Goal: Information Seeking & Learning: Check status

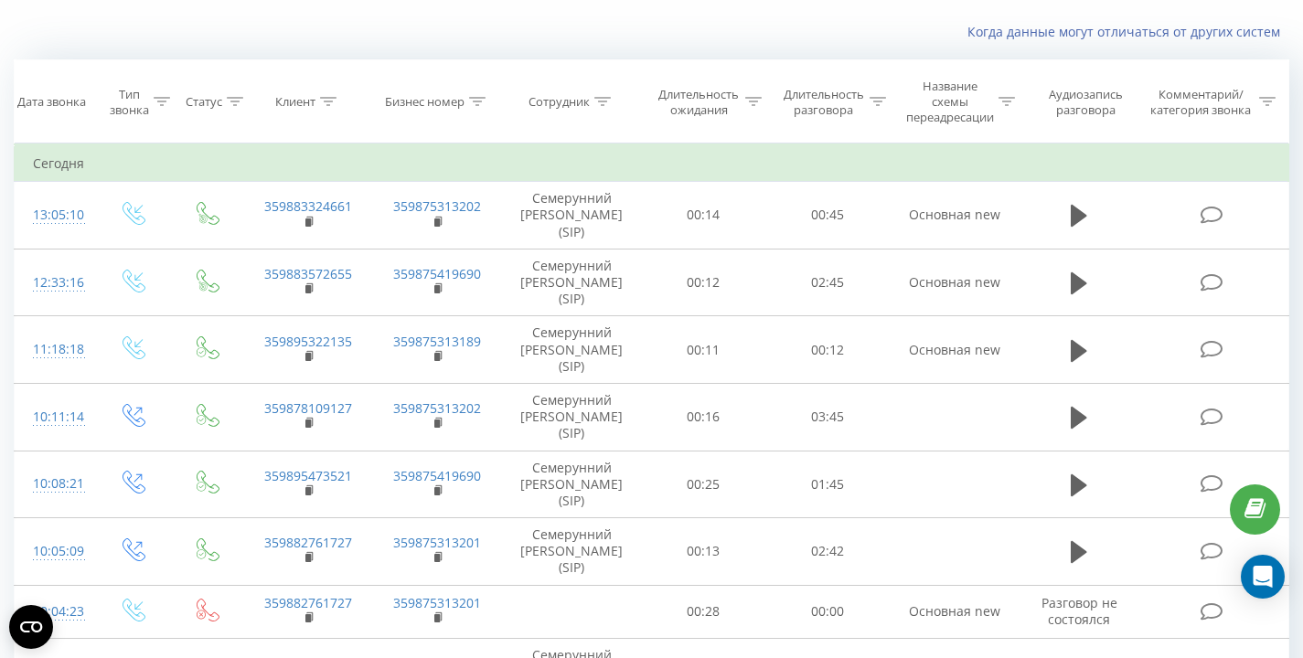
click at [646, 26] on div "Когда данные могут отличаться от других систем" at bounding box center [895, 32] width 813 height 18
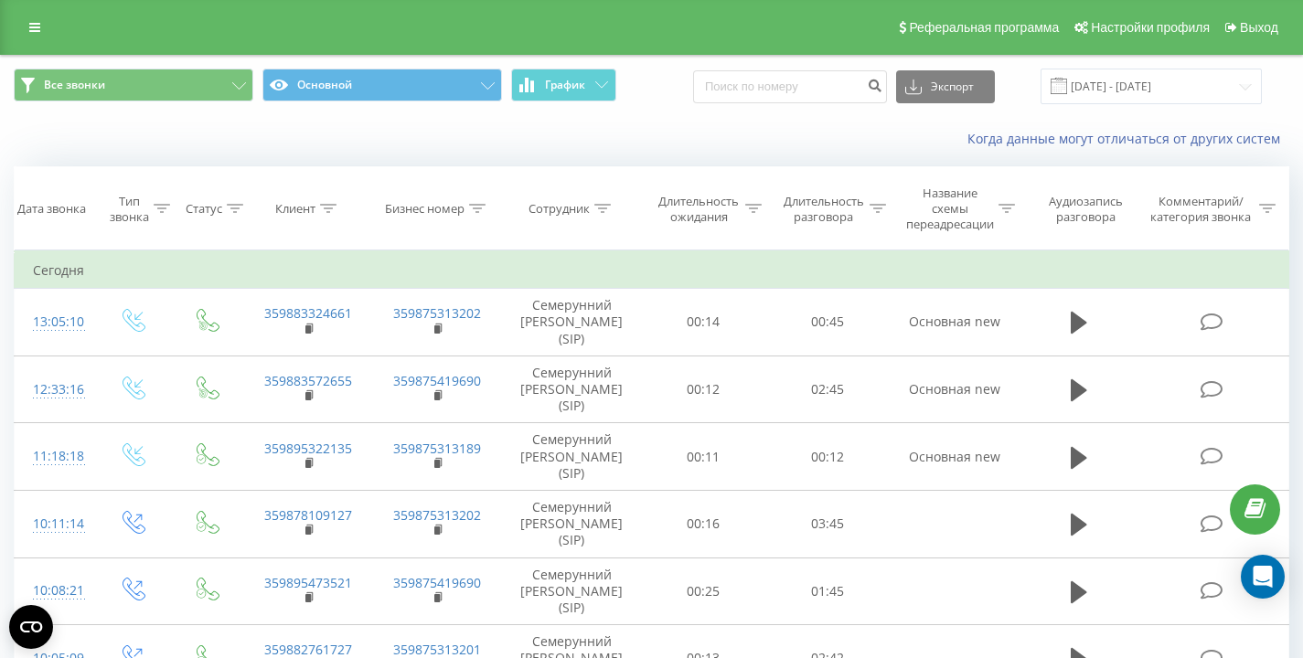
click at [125, 123] on div "Когда данные могут отличаться от других систем" at bounding box center [651, 139] width 1301 height 44
click at [190, 125] on div "Когда данные могут отличаться от других систем" at bounding box center [651, 139] width 1301 height 44
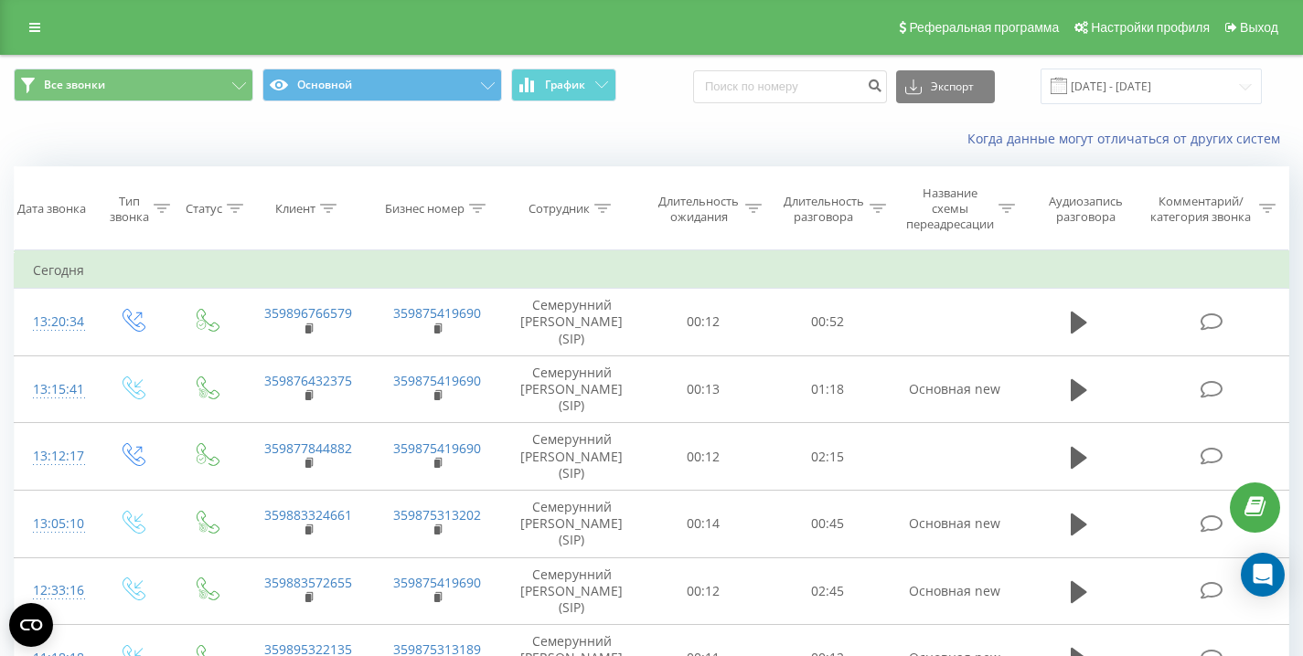
click at [688, 99] on div "Все звонки Основной График Экспорт .csv .xls .xlsx 21.08.2025 - 21.08.2025" at bounding box center [651, 87] width 1275 height 36
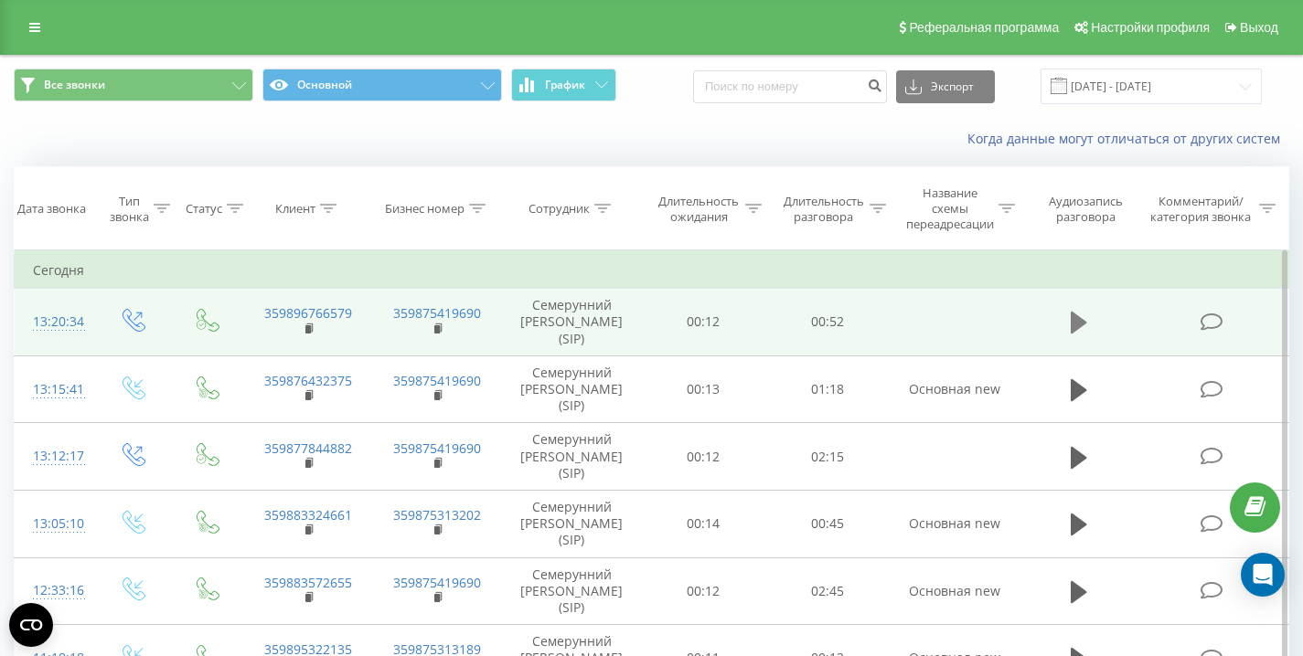
click at [1083, 324] on icon at bounding box center [1078, 323] width 16 height 22
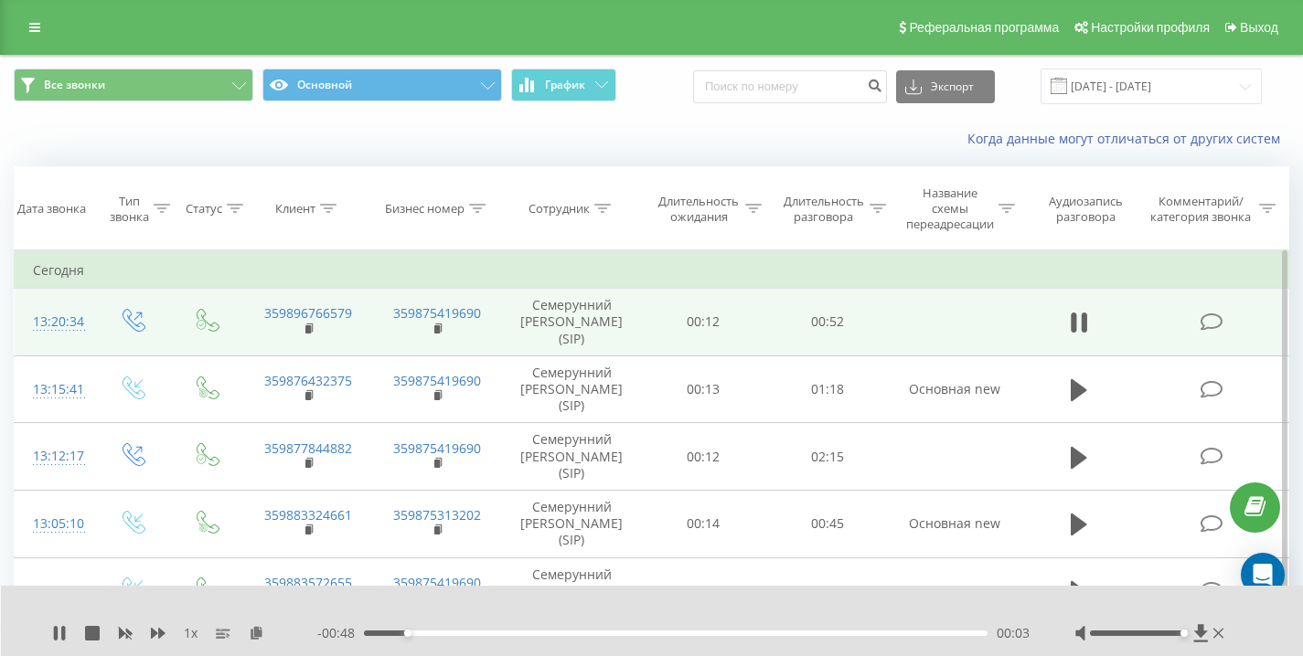
drag, startPoint x: 1143, startPoint y: 634, endPoint x: 1232, endPoint y: 634, distance: 88.7
click at [1232, 634] on div "1 x - 00:48 00:03 00:03" at bounding box center [652, 621] width 1303 height 70
click at [190, 145] on div "Когда данные могут отличаться от других систем" at bounding box center [651, 139] width 1301 height 44
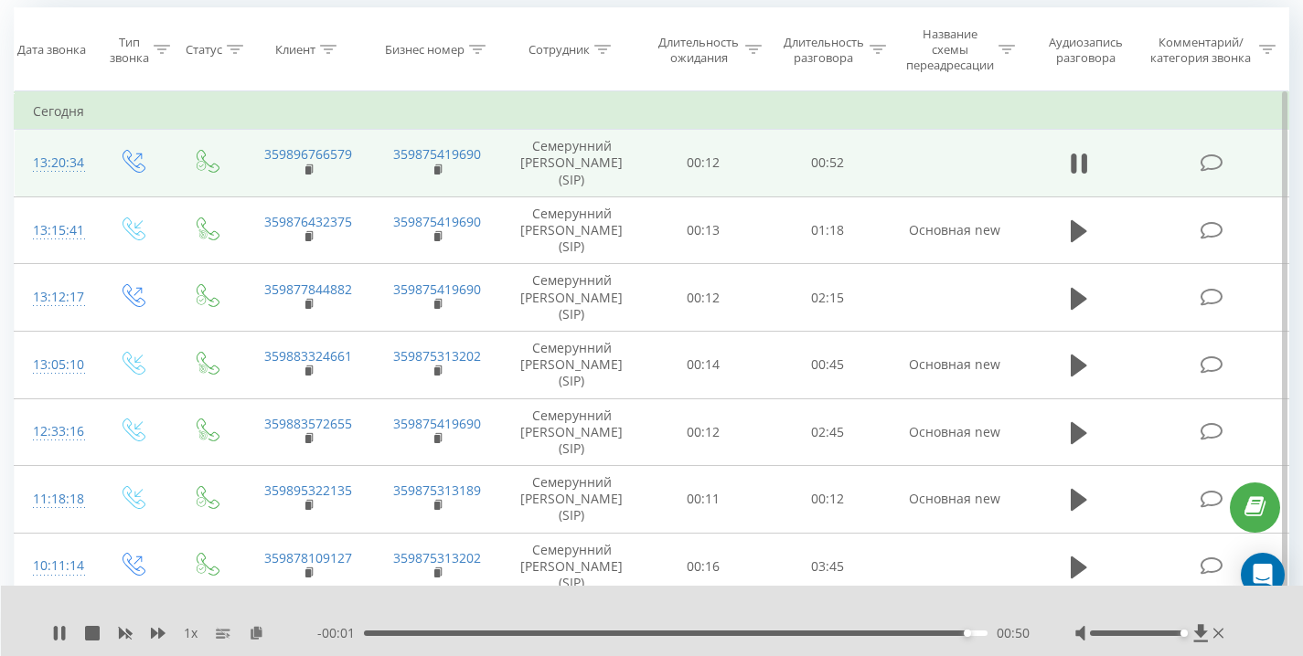
scroll to position [197, 0]
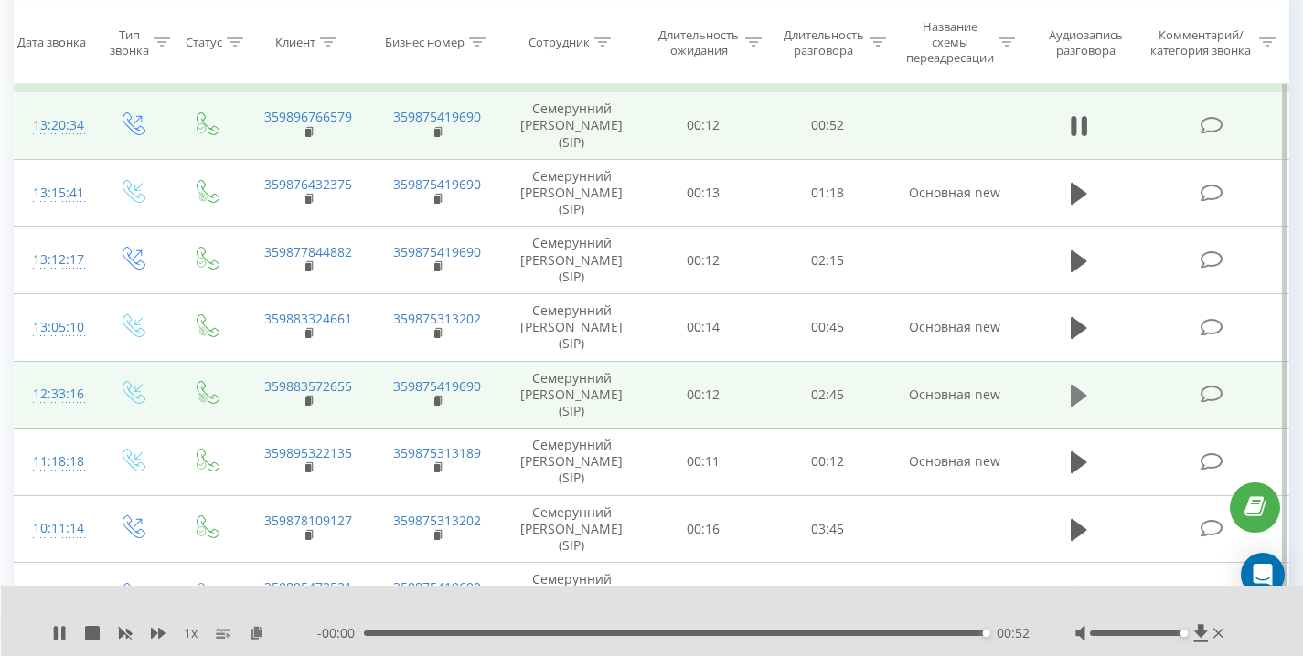
click at [1080, 391] on icon at bounding box center [1078, 396] width 16 height 22
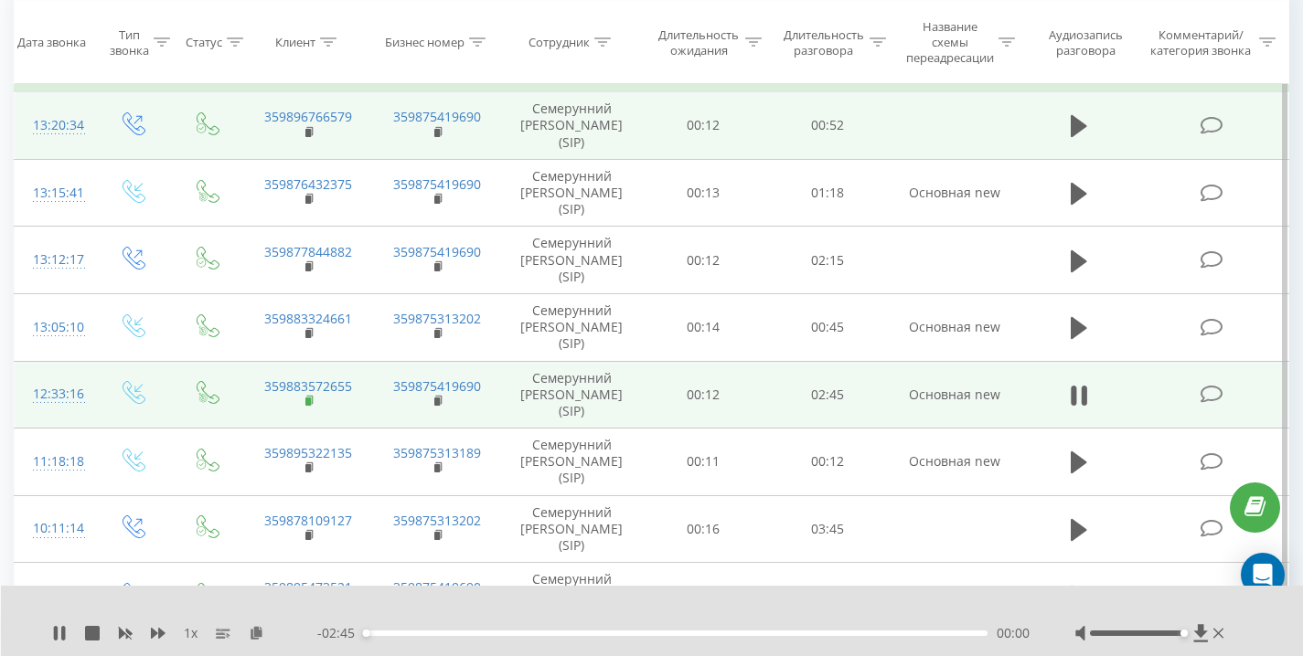
click at [308, 401] on rect at bounding box center [307, 402] width 5 height 8
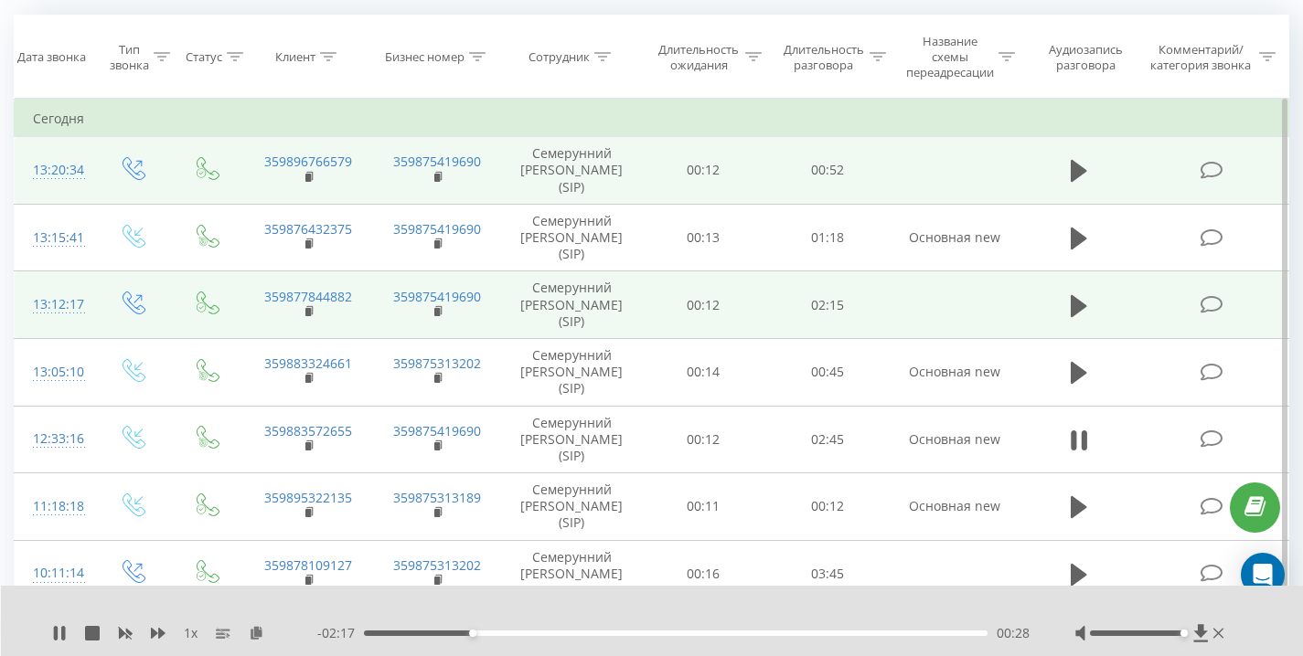
scroll to position [136, 0]
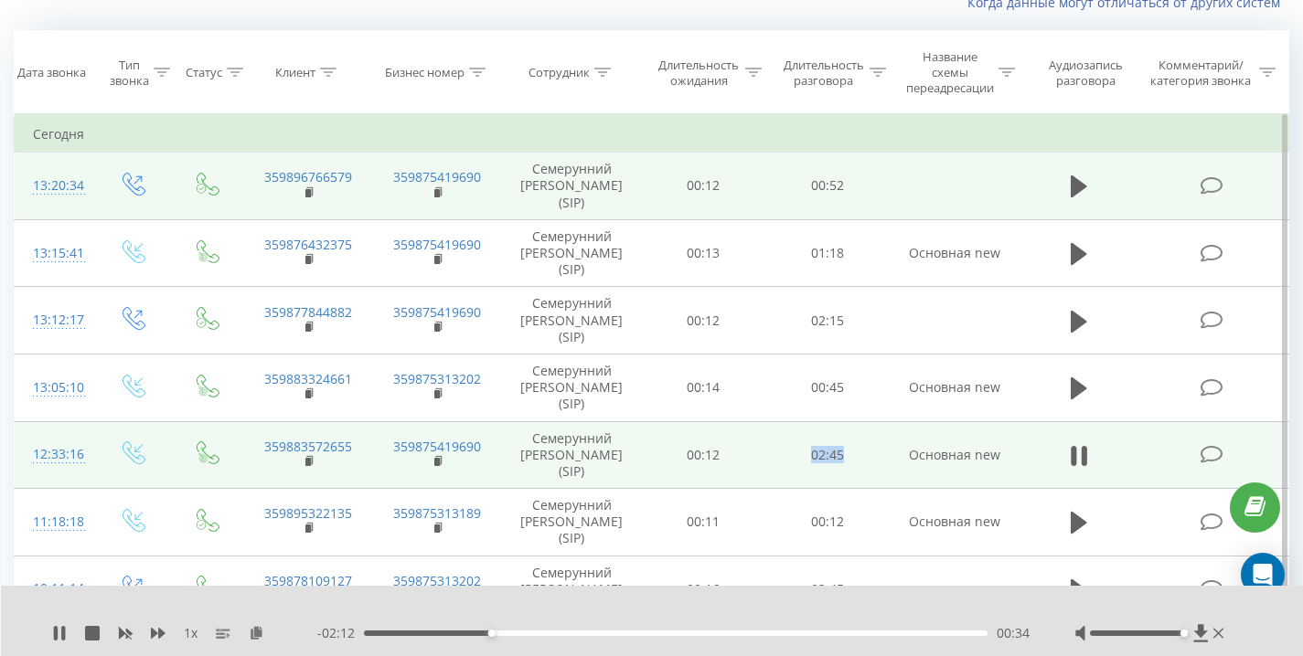
drag, startPoint x: 803, startPoint y: 454, endPoint x: 892, endPoint y: 459, distance: 88.8
click at [892, 459] on tr "12:33:16 359883572655 359875419690 Семерунний Дмитрий Андреевич (SIP) 00:12 02:…" at bounding box center [652, 455] width 1274 height 68
click at [892, 459] on td "Основная new" at bounding box center [954, 455] width 130 height 68
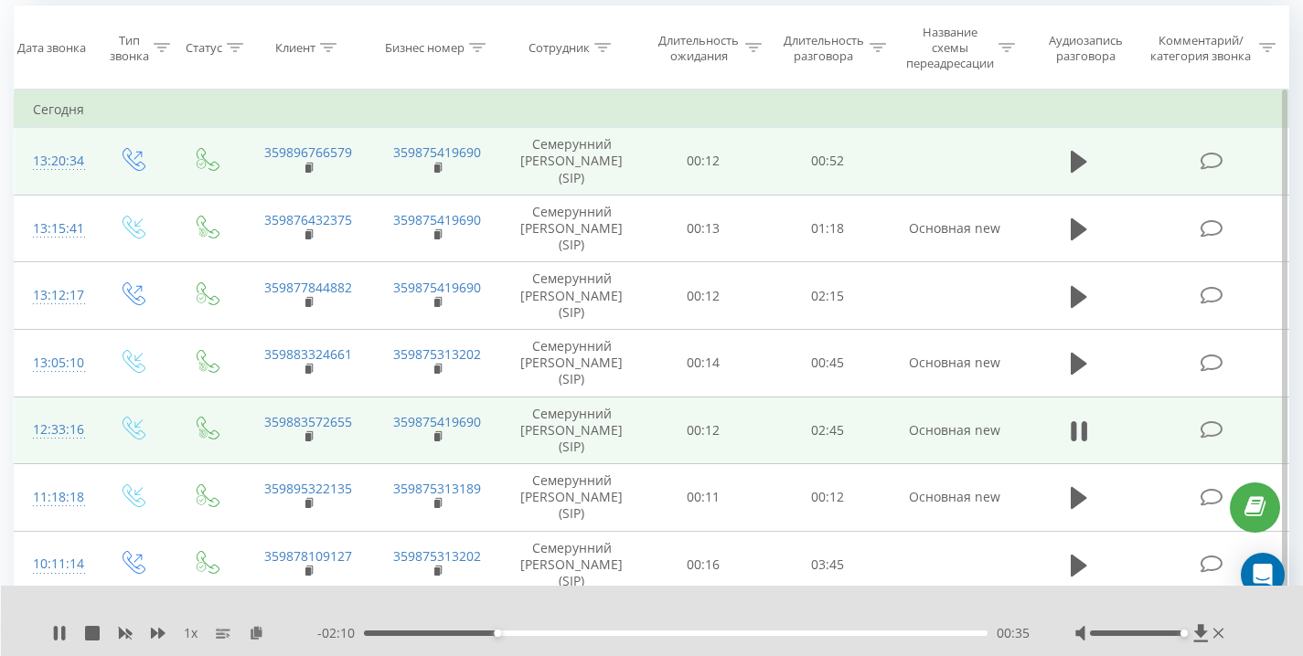
scroll to position [174, 0]
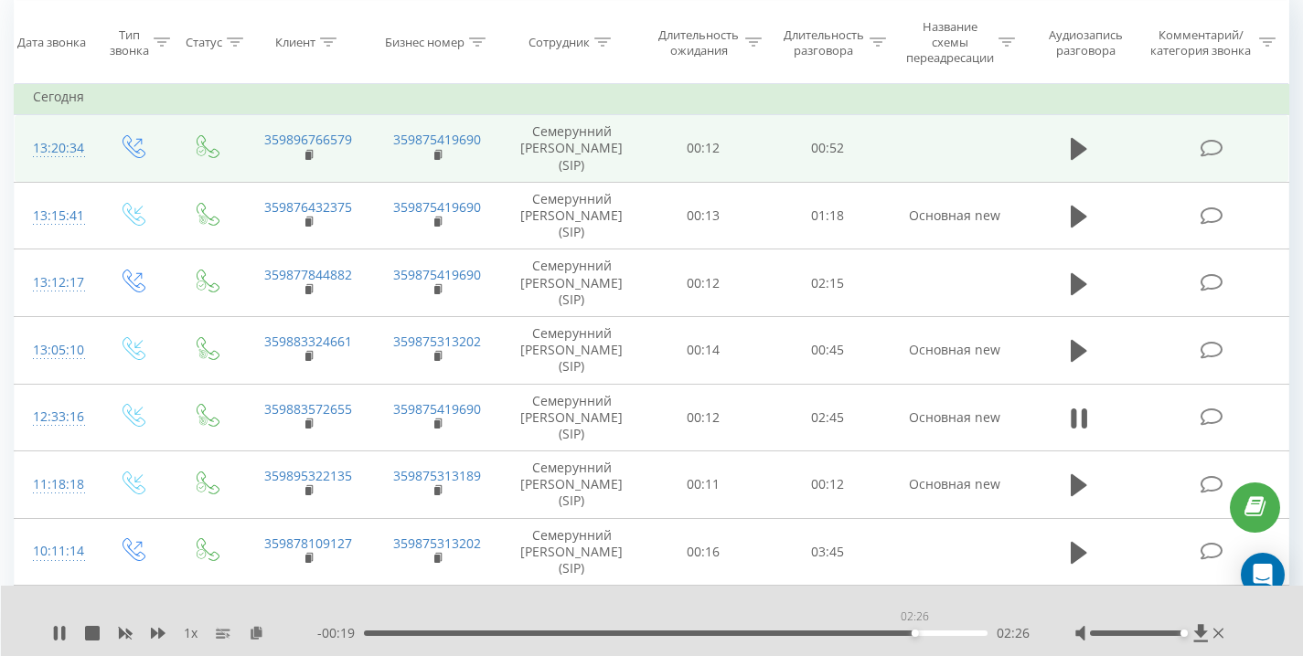
click at [914, 631] on div "02:26" at bounding box center [675, 633] width 623 height 5
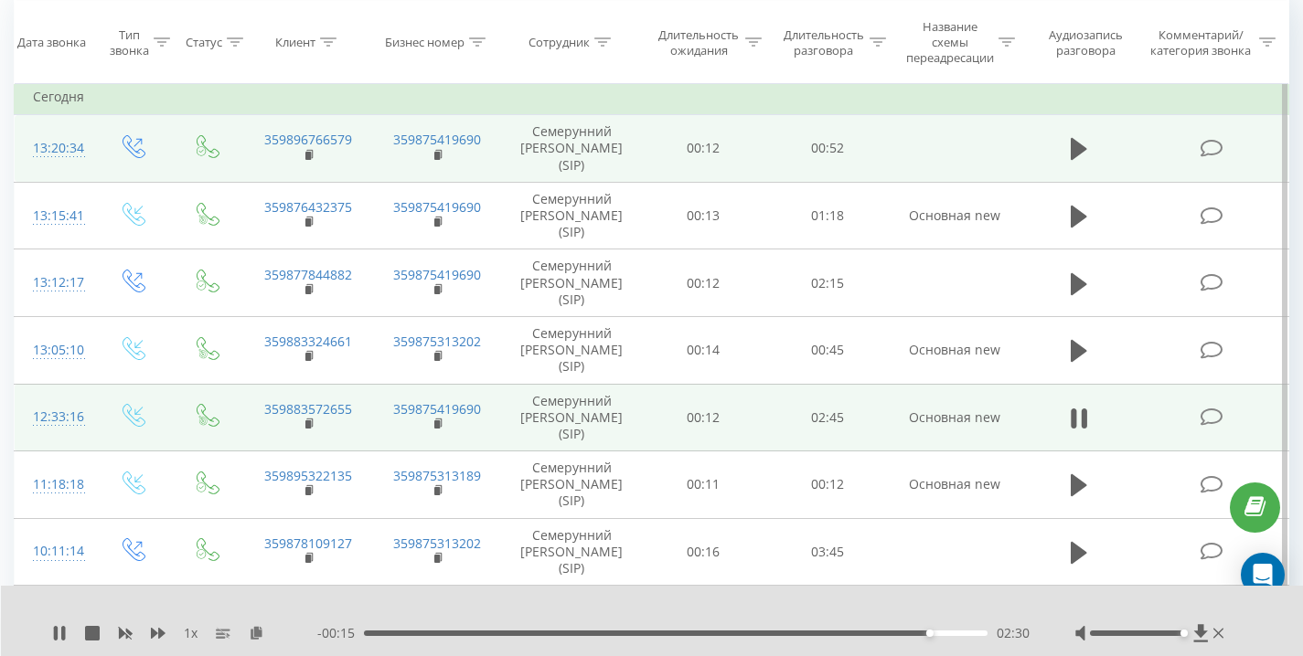
click at [866, 421] on td "02:45" at bounding box center [827, 418] width 124 height 68
click at [867, 421] on td "02:45" at bounding box center [827, 418] width 124 height 68
click at [867, 416] on td "02:45" at bounding box center [827, 418] width 124 height 68
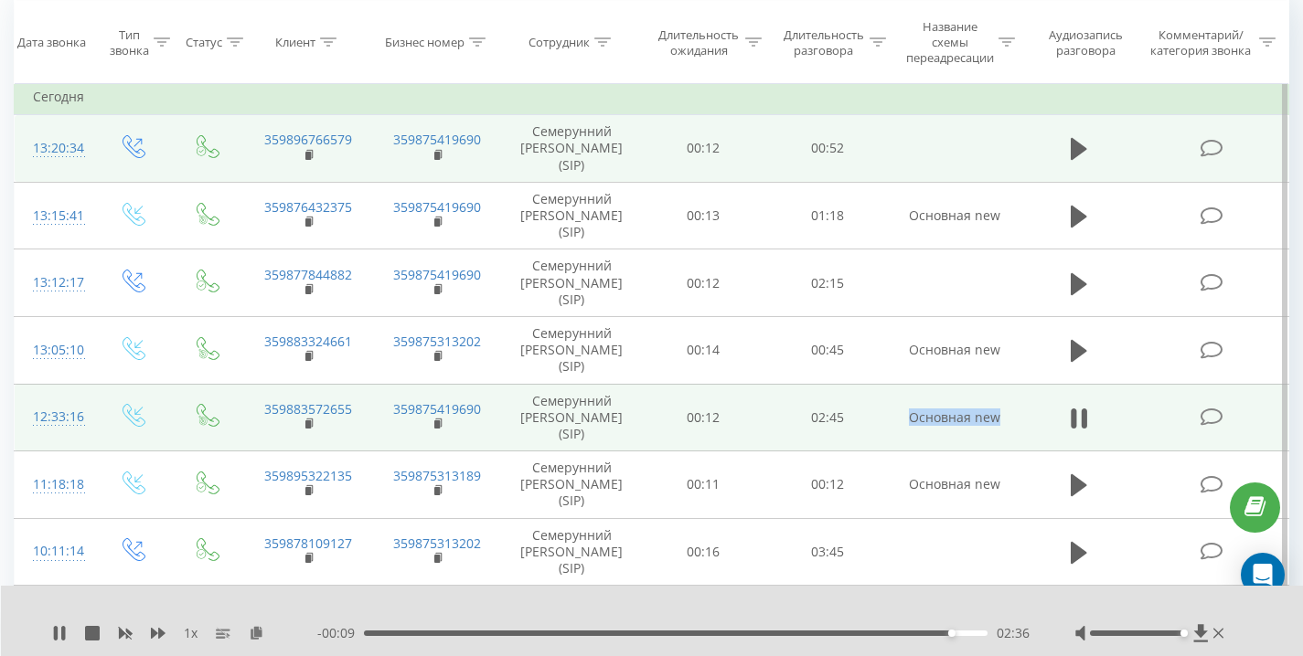
drag, startPoint x: 867, startPoint y: 416, endPoint x: 1008, endPoint y: 419, distance: 140.8
click at [1008, 419] on tr "12:33:16 359883572655 359875419690 Семерунний Дмитрий Андреевич (SIP) 00:12 02:…" at bounding box center [652, 418] width 1274 height 68
click at [1008, 419] on td "Основная new" at bounding box center [954, 418] width 130 height 68
drag, startPoint x: 1013, startPoint y: 419, endPoint x: 752, endPoint y: 420, distance: 260.5
click at [752, 420] on tr "12:33:16 359883572655 359875419690 Семерунний Дмитрий Андреевич (SIP) 00:12 02:…" at bounding box center [652, 418] width 1274 height 68
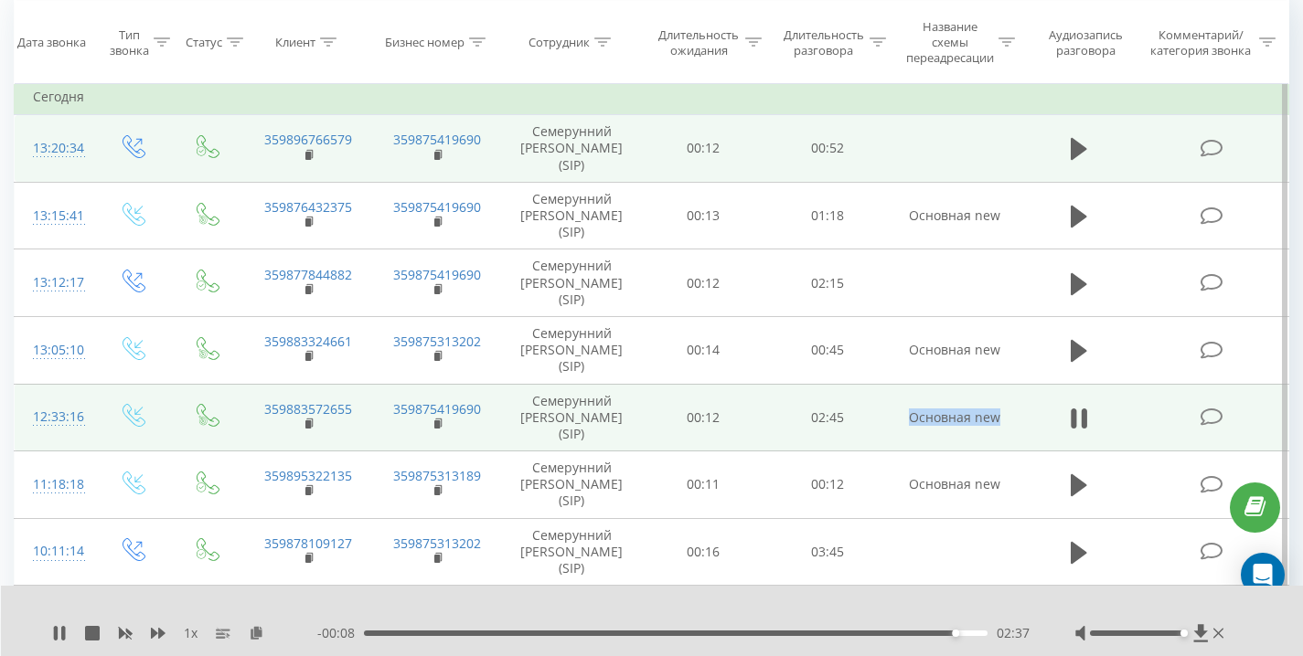
click at [752, 420] on td "00:12" at bounding box center [703, 418] width 124 height 68
drag, startPoint x: 817, startPoint y: 419, endPoint x: 867, endPoint y: 420, distance: 50.3
click at [867, 420] on tr "12:33:16 359883572655 359875419690 Семерунний Дмитрий Андреевич (SIP) 00:12 02:…" at bounding box center [652, 418] width 1274 height 68
click at [867, 420] on td "02:45" at bounding box center [827, 418] width 124 height 68
drag, startPoint x: 874, startPoint y: 418, endPoint x: 756, endPoint y: 418, distance: 117.9
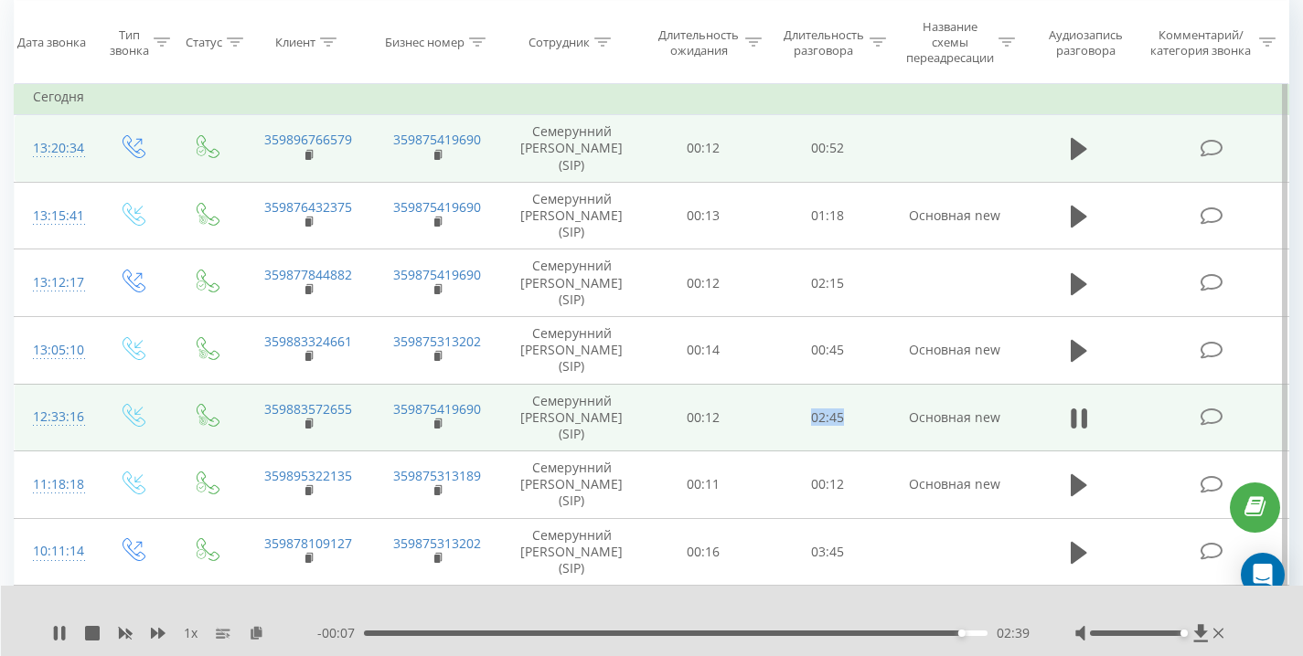
click at [756, 418] on tr "12:33:16 359883572655 359875419690 Семерунний Дмитрий Андреевич (SIP) 00:12 02:…" at bounding box center [652, 418] width 1274 height 68
click at [756, 418] on td "00:12" at bounding box center [703, 418] width 124 height 68
drag, startPoint x: 756, startPoint y: 418, endPoint x: 894, endPoint y: 419, distance: 138.0
click at [894, 419] on tr "12:33:16 359883572655 359875419690 Семерунний Дмитрий Андреевич (SIP) 00:12 02:…" at bounding box center [652, 418] width 1274 height 68
click at [894, 419] on td "Основная new" at bounding box center [954, 418] width 130 height 68
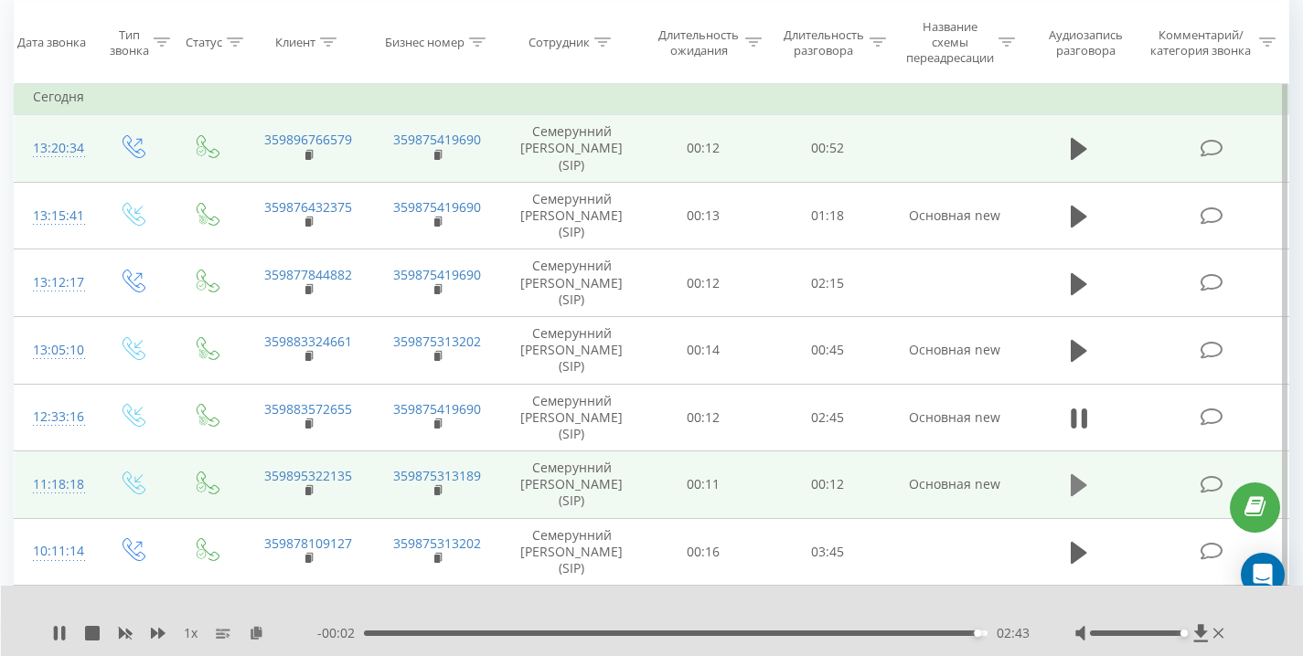
click at [1085, 480] on icon at bounding box center [1078, 486] width 16 height 26
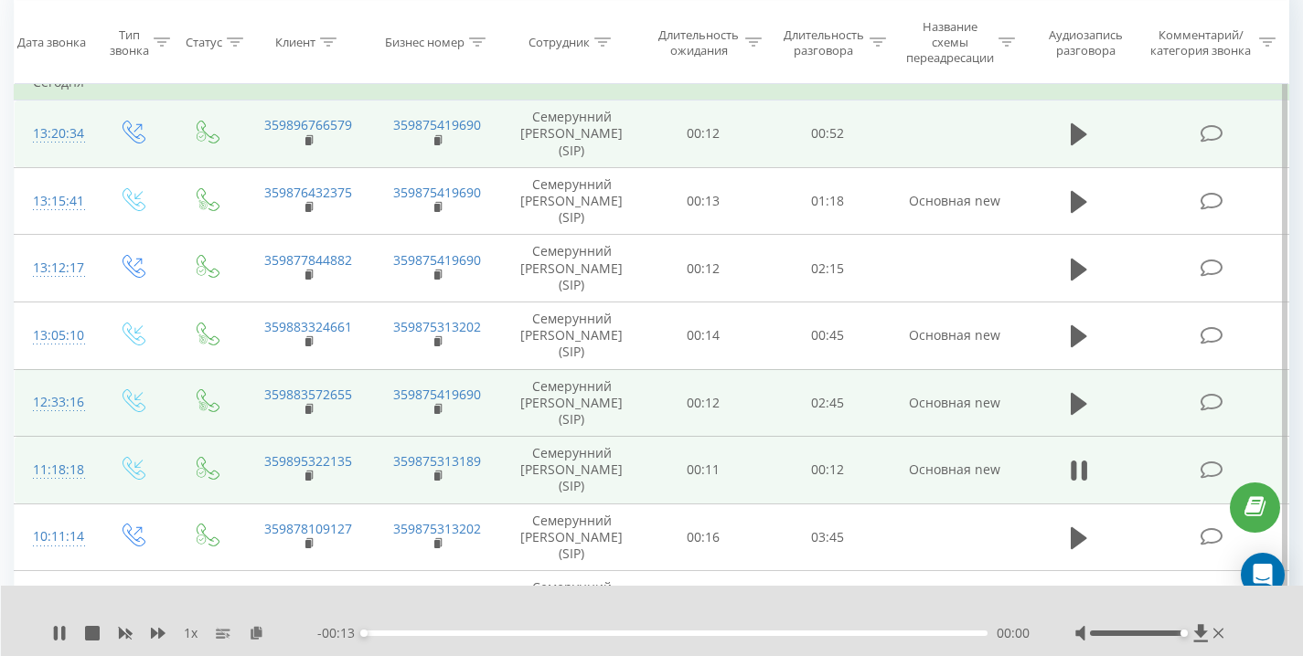
scroll to position [195, 0]
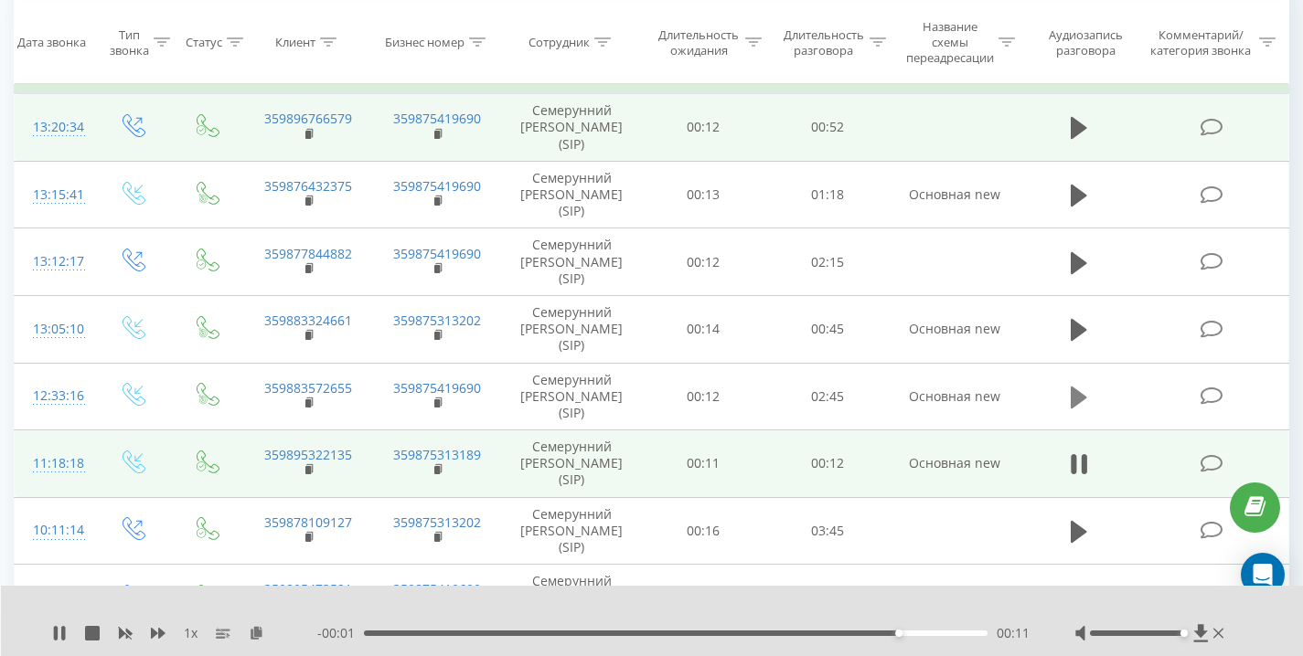
click at [1074, 392] on icon at bounding box center [1078, 398] width 16 height 22
click at [1083, 395] on icon at bounding box center [1078, 398] width 16 height 22
click at [1080, 401] on icon at bounding box center [1078, 398] width 16 height 22
click at [1078, 402] on icon at bounding box center [1078, 398] width 16 height 22
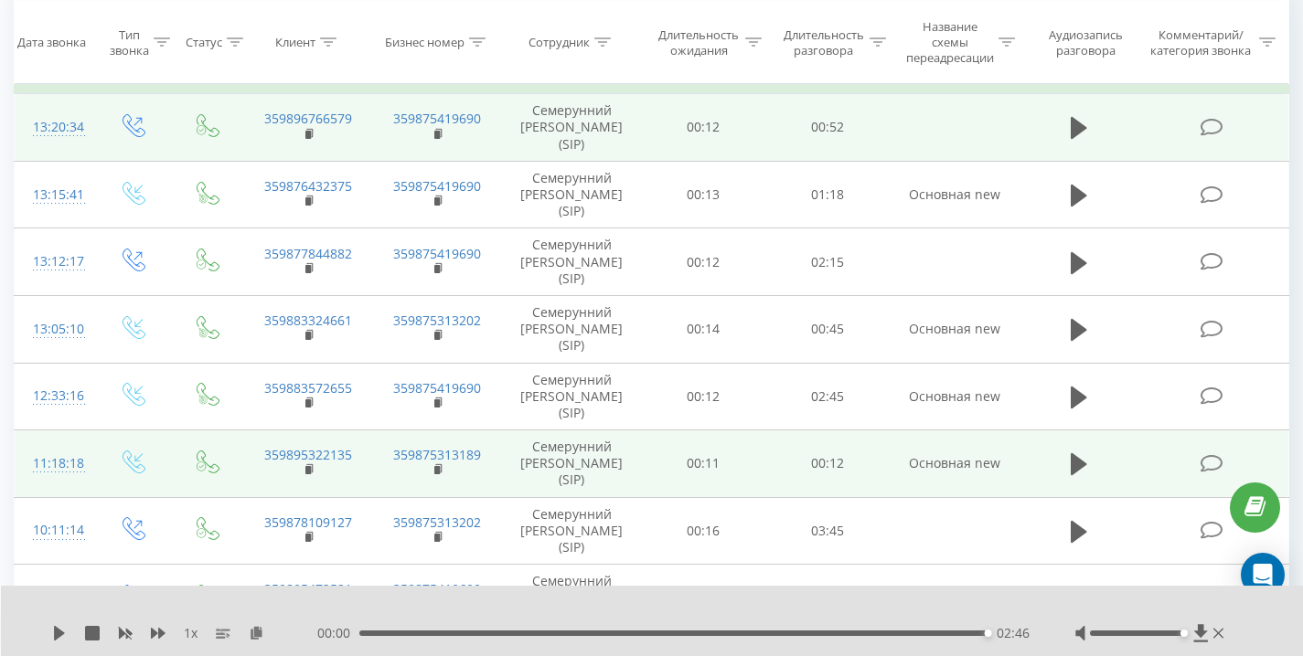
click at [1078, 402] on icon at bounding box center [1078, 398] width 16 height 22
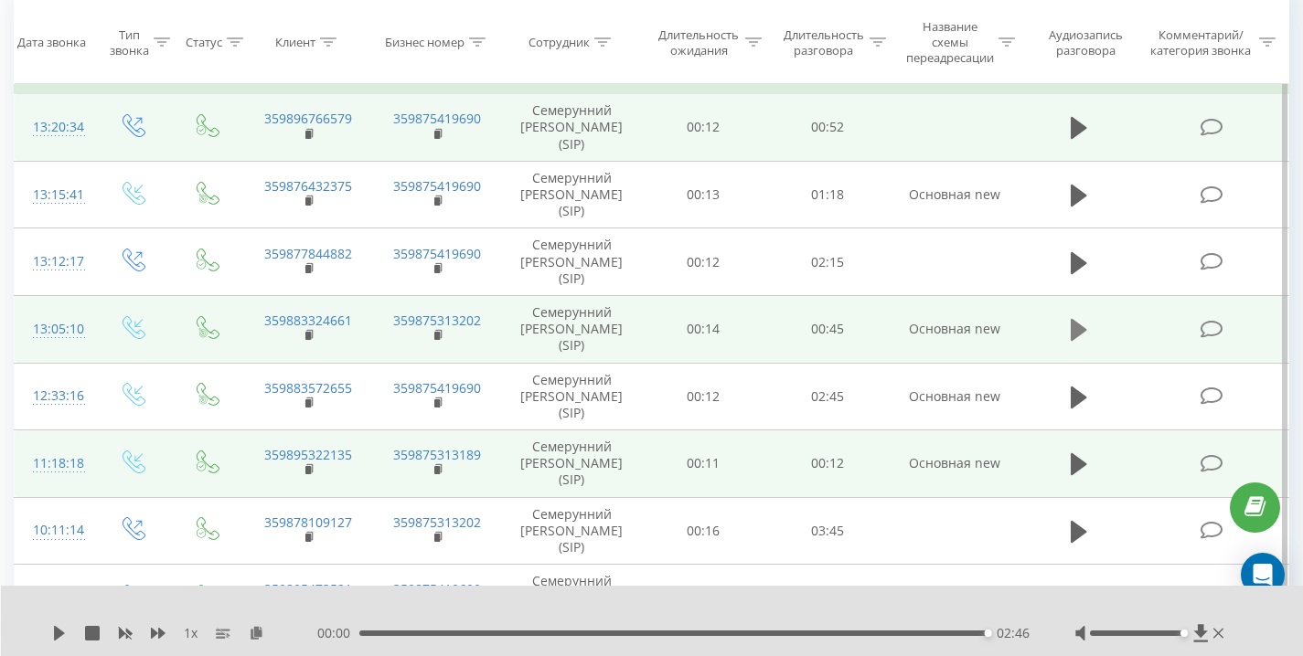
click at [1076, 327] on icon at bounding box center [1078, 330] width 16 height 22
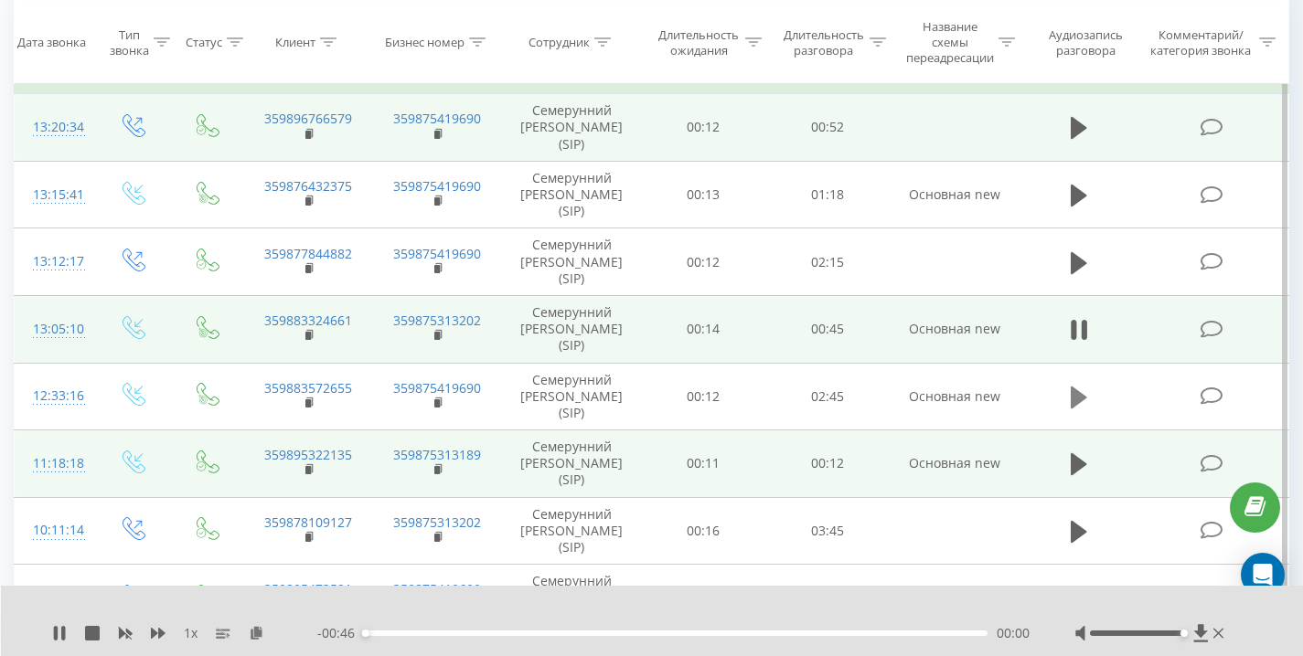
click at [1080, 398] on icon at bounding box center [1078, 398] width 16 height 22
click at [1070, 394] on icon at bounding box center [1078, 398] width 16 height 22
click at [410, 632] on div "00:12" at bounding box center [675, 633] width 623 height 5
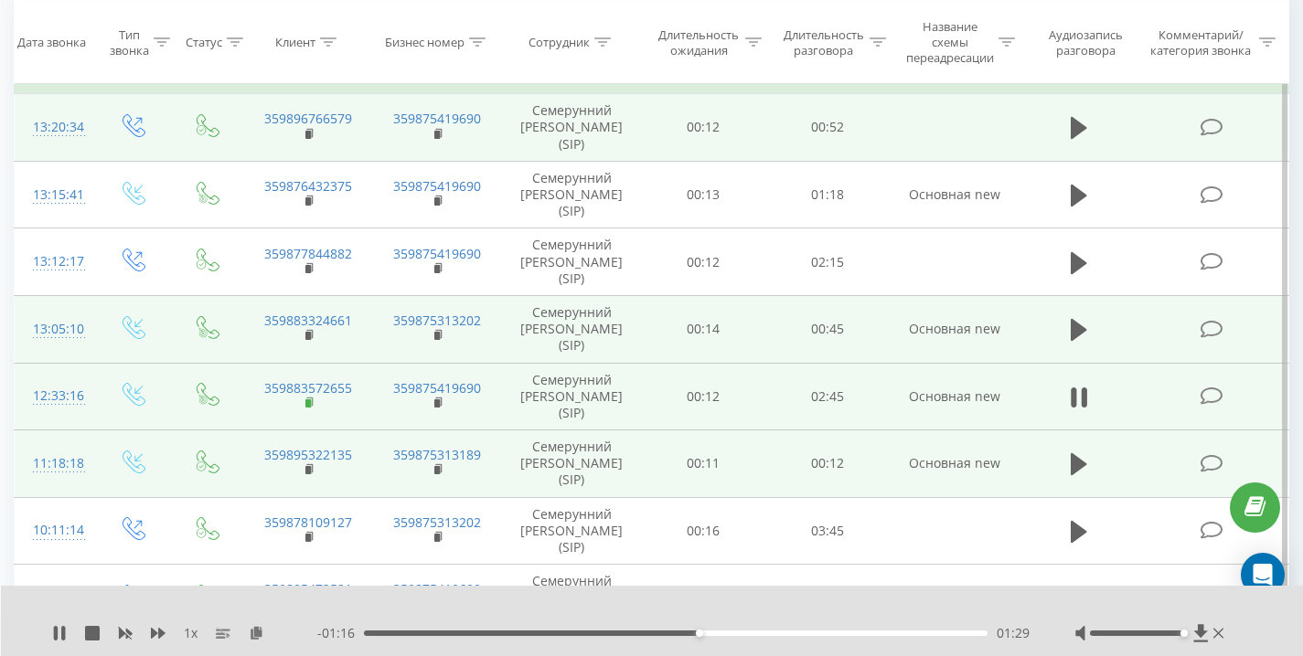
click at [308, 404] on rect at bounding box center [307, 403] width 5 height 8
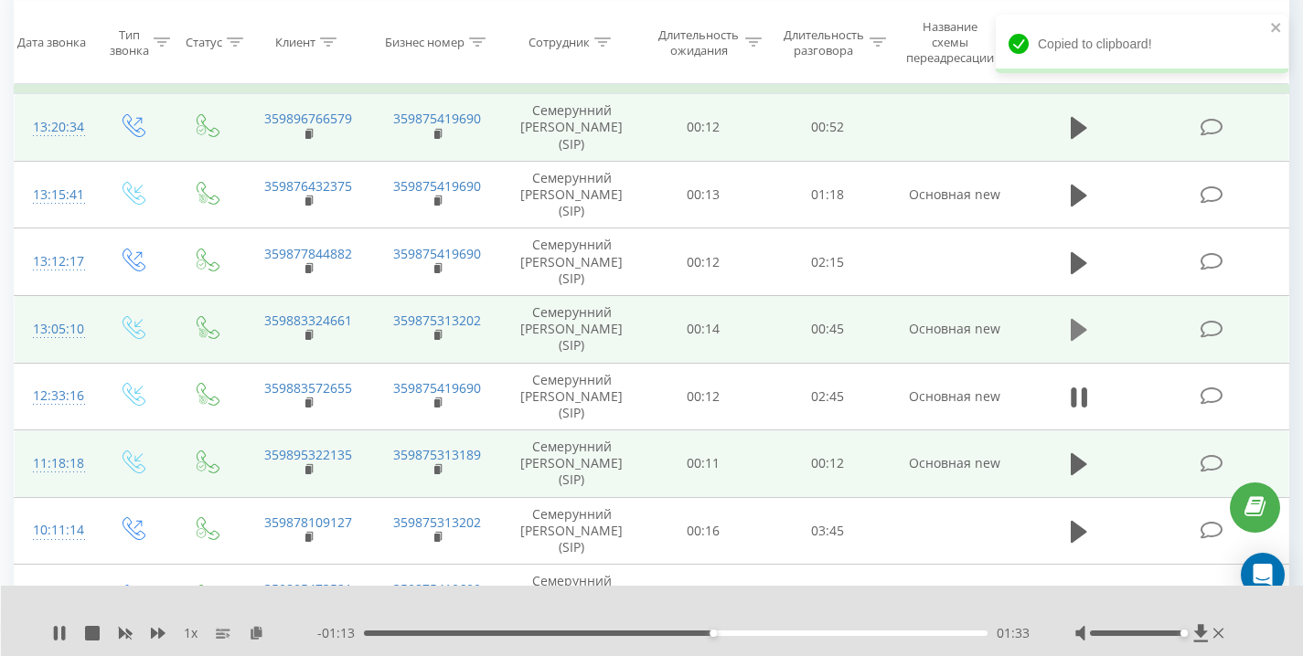
click at [1077, 329] on icon at bounding box center [1078, 330] width 16 height 22
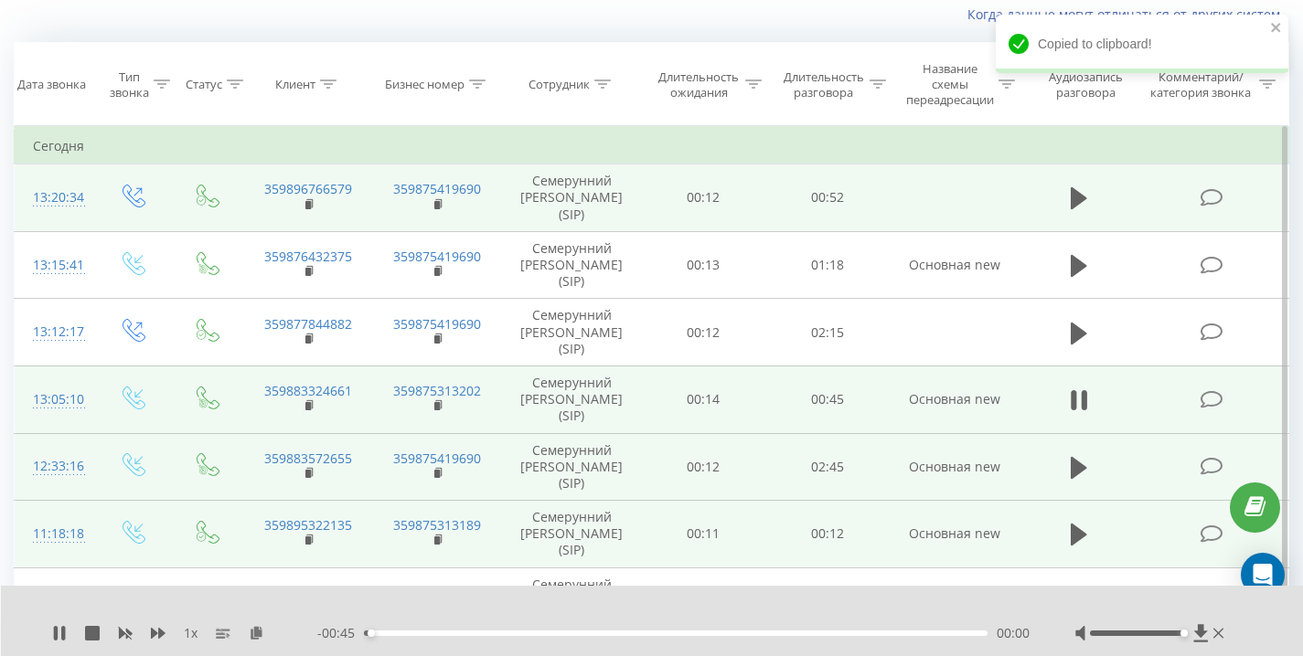
scroll to position [58, 0]
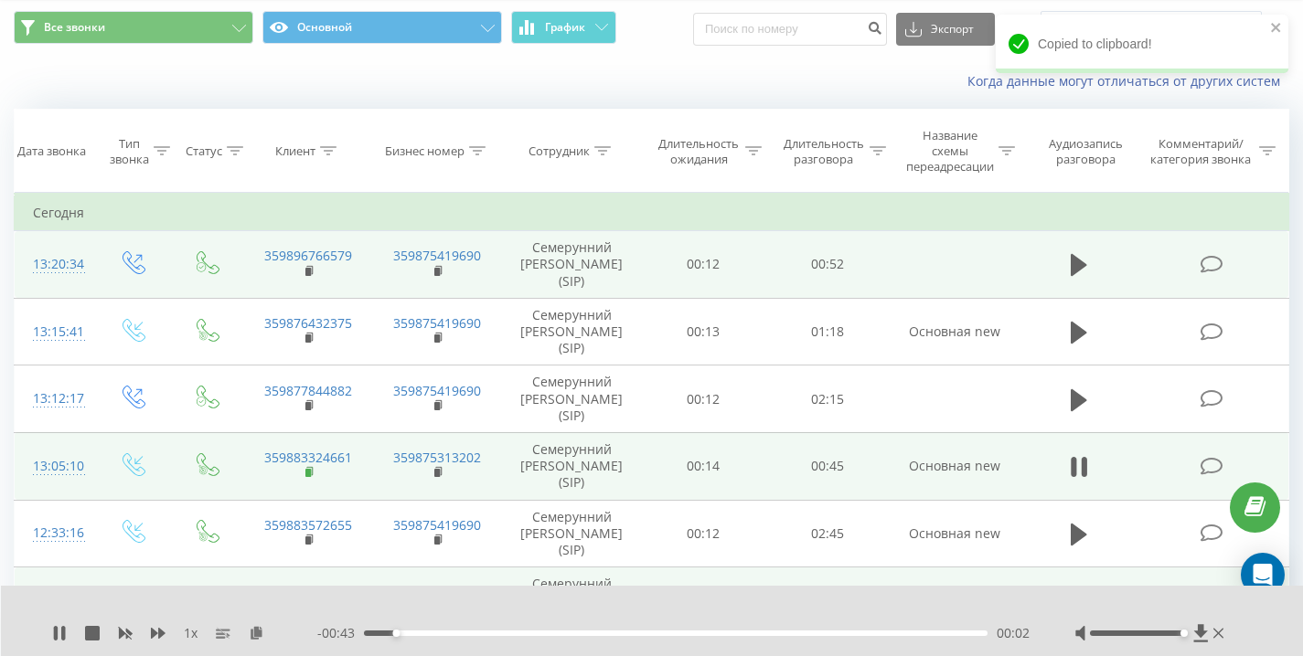
click at [305, 474] on rect at bounding box center [307, 473] width 5 height 8
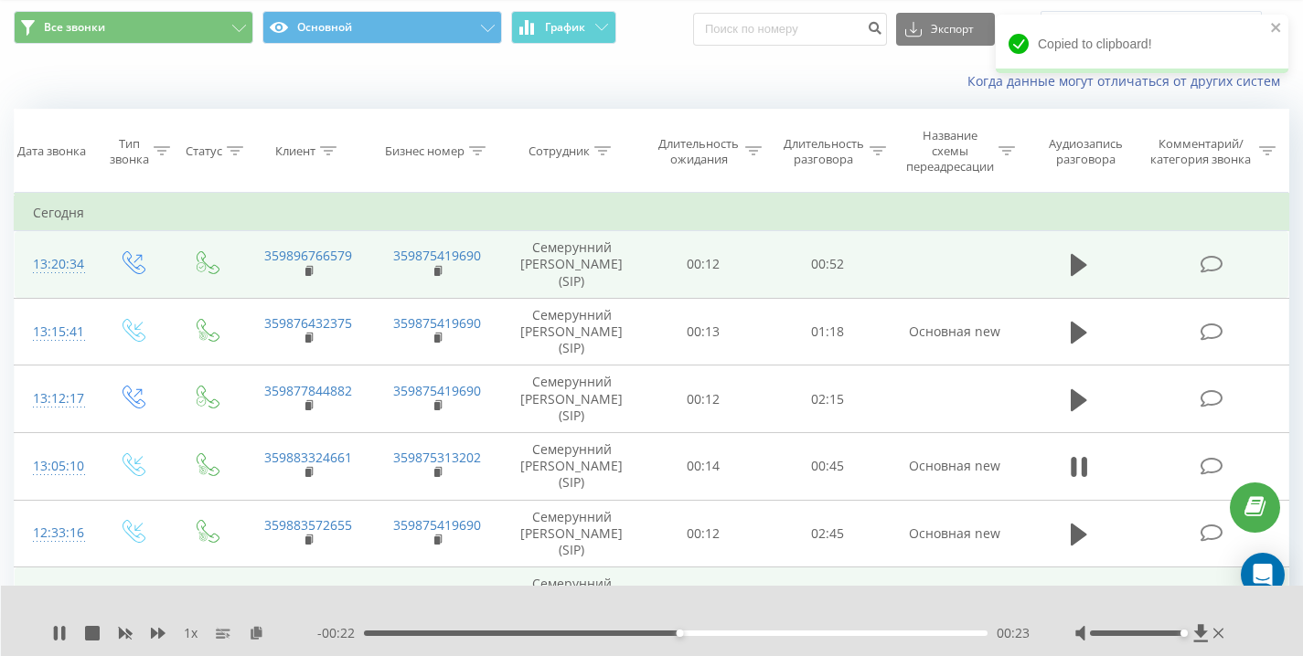
click at [188, 77] on div "Когда данные могут отличаться от других систем" at bounding box center [651, 81] width 1301 height 44
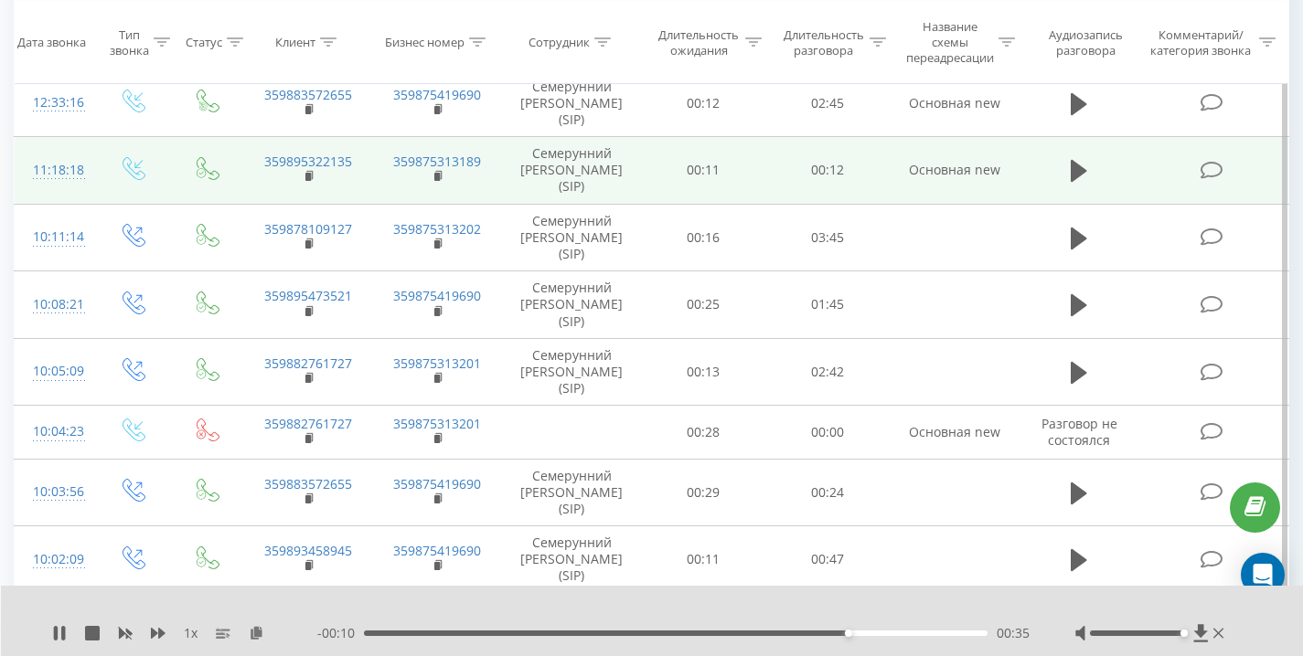
scroll to position [182, 0]
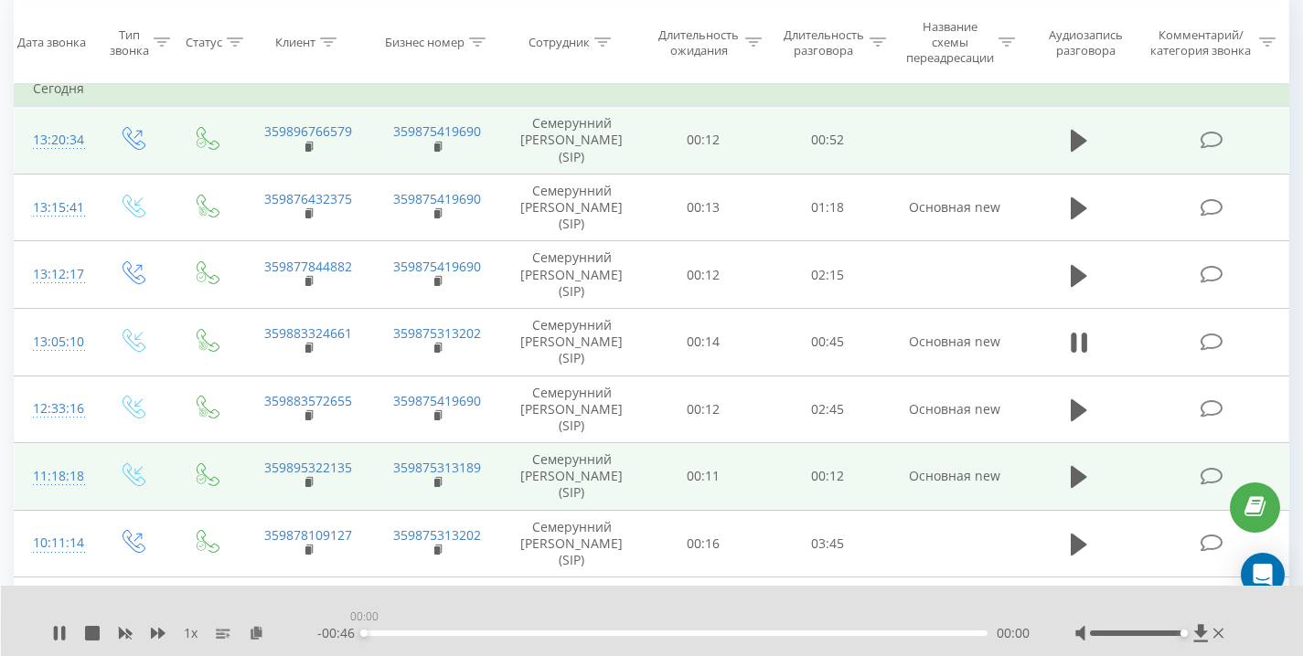
click at [364, 633] on div "00:00" at bounding box center [675, 633] width 623 height 5
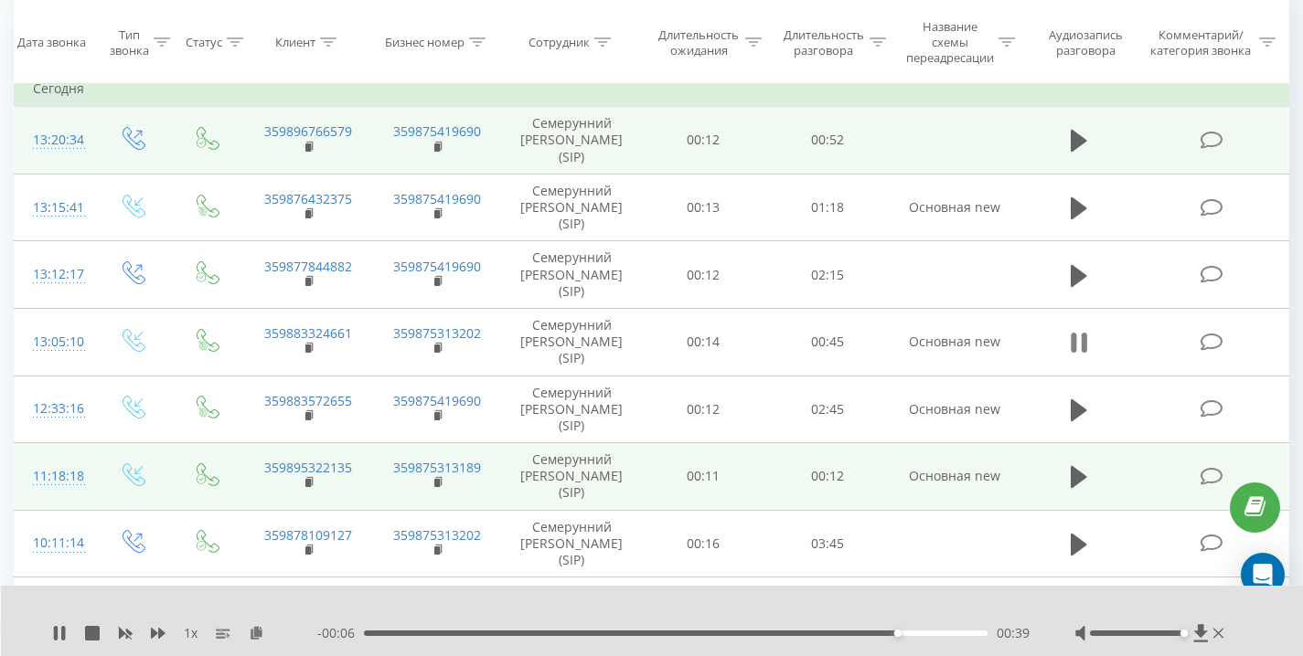
click at [1074, 345] on icon at bounding box center [1073, 343] width 5 height 20
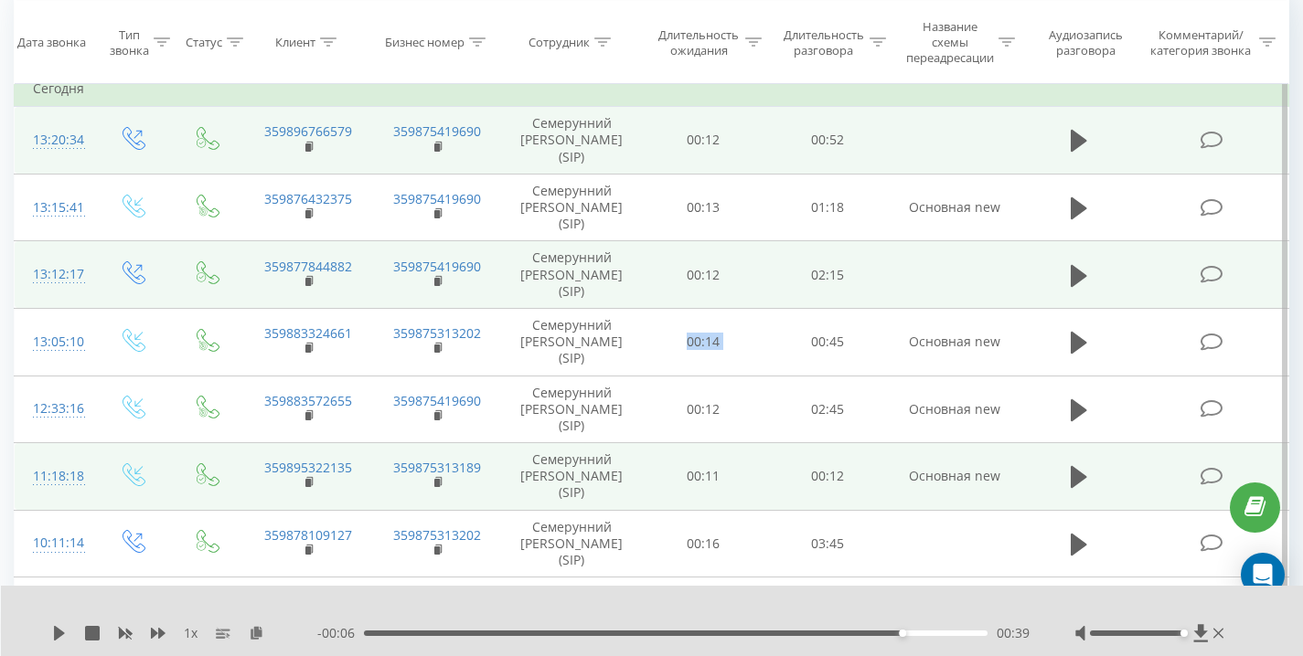
drag, startPoint x: 664, startPoint y: 346, endPoint x: 748, endPoint y: 282, distance: 106.2
click at [837, 350] on tr "13:05:10 359883324661 359875313202 Семерунний Дмитрий Андреевич (SIP) 00:14 00:…" at bounding box center [652, 342] width 1274 height 68
